Goal: Book appointment/travel/reservation

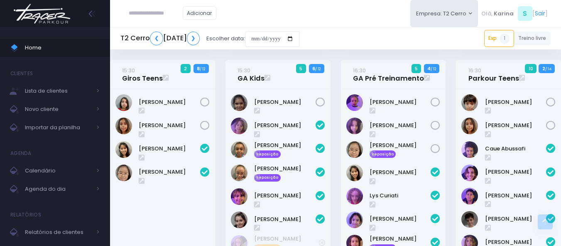
scroll to position [628, 0]
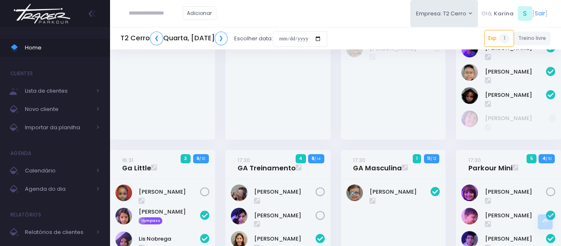
scroll to position [125, 0]
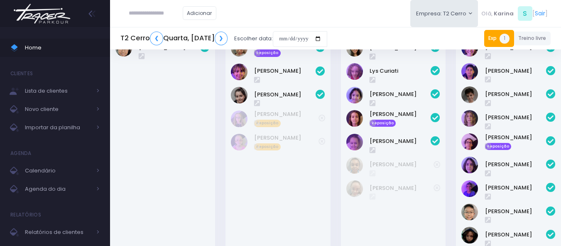
click at [502, 39] on span "1" at bounding box center [505, 39] width 10 height 10
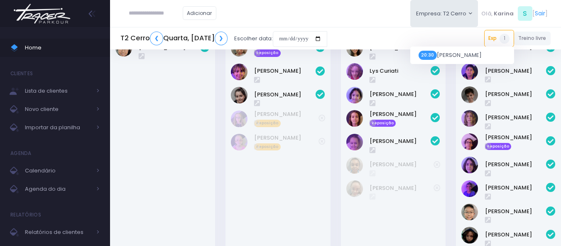
click at [443, 36] on div "T2 [GEOGRAPHIC_DATA], [DATE] ❯ Escolher data: Exp 1 20:30 [PERSON_NAME] Treino …" at bounding box center [335, 38] width 451 height 19
click at [54, 18] on img at bounding box center [41, 13] width 63 height 29
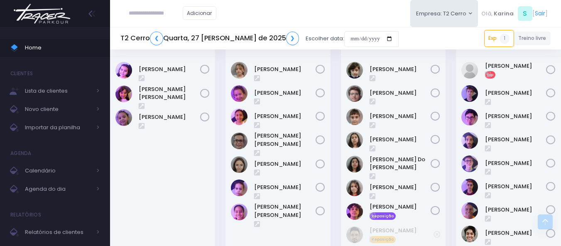
scroll to position [1010, 0]
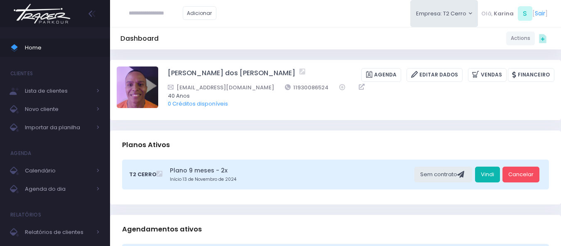
click at [490, 174] on link "Vindi" at bounding box center [487, 175] width 25 height 16
